Goal: Find specific page/section: Find specific page/section

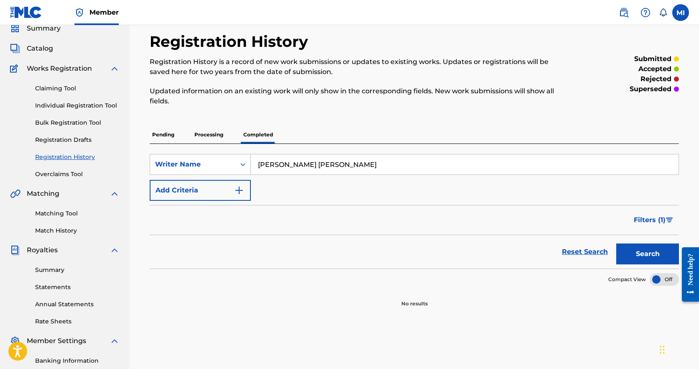
scroll to position [44, 0]
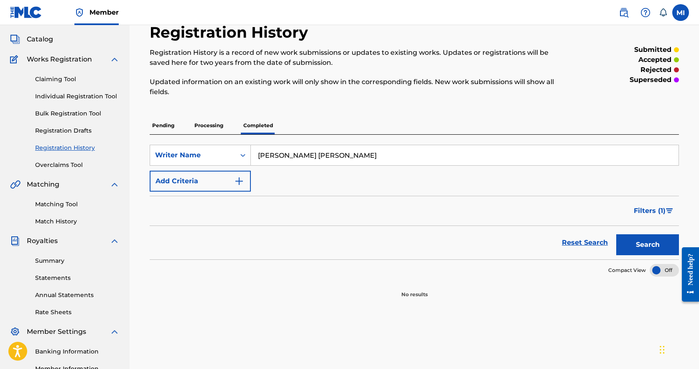
click at [576, 240] on link "Reset Search" at bounding box center [584, 242] width 54 height 18
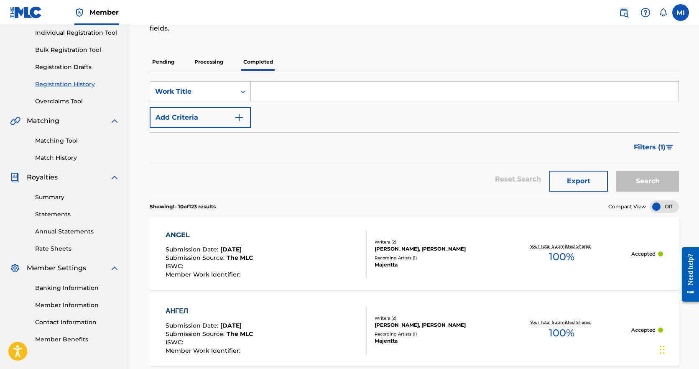
scroll to position [107, 0]
click at [272, 96] on input "Search Form" at bounding box center [464, 92] width 427 height 20
type input "в"
type input "pain"
click at [637, 183] on button "Search" at bounding box center [647, 181] width 63 height 21
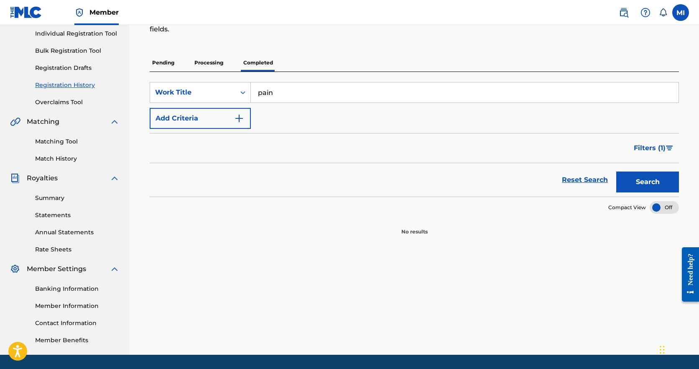
click at [582, 183] on link "Reset Search" at bounding box center [584, 179] width 54 height 18
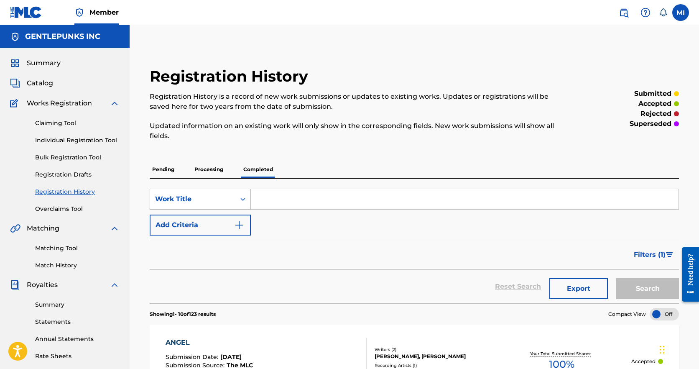
click at [244, 198] on icon "Search Form" at bounding box center [243, 199] width 8 height 8
